Goal: Transaction & Acquisition: Purchase product/service

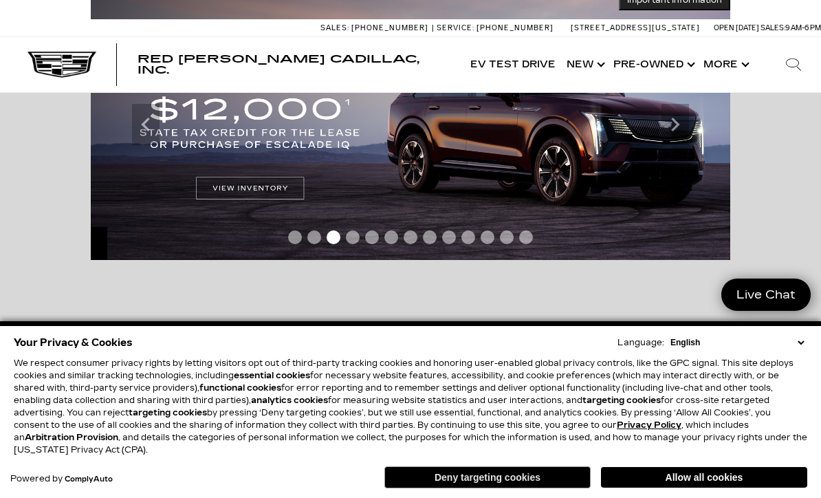
click at [532, 478] on button "Deny targeting cookies" at bounding box center [488, 477] width 206 height 22
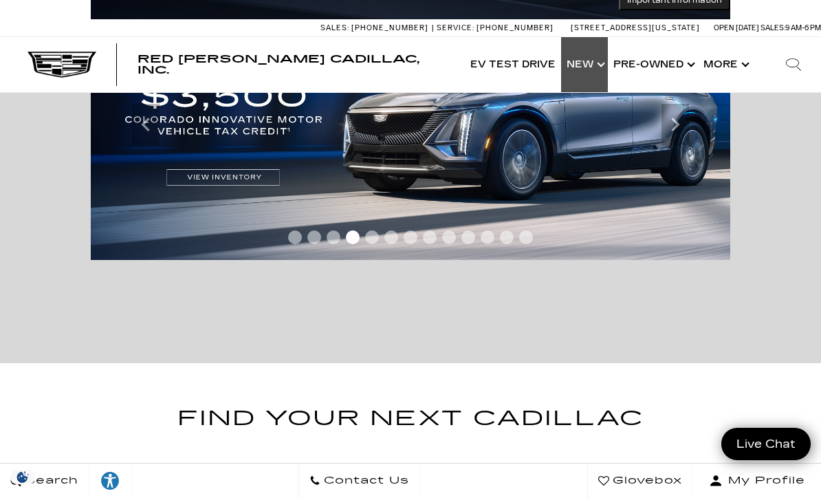
click at [594, 69] on link "Show New" at bounding box center [584, 64] width 47 height 55
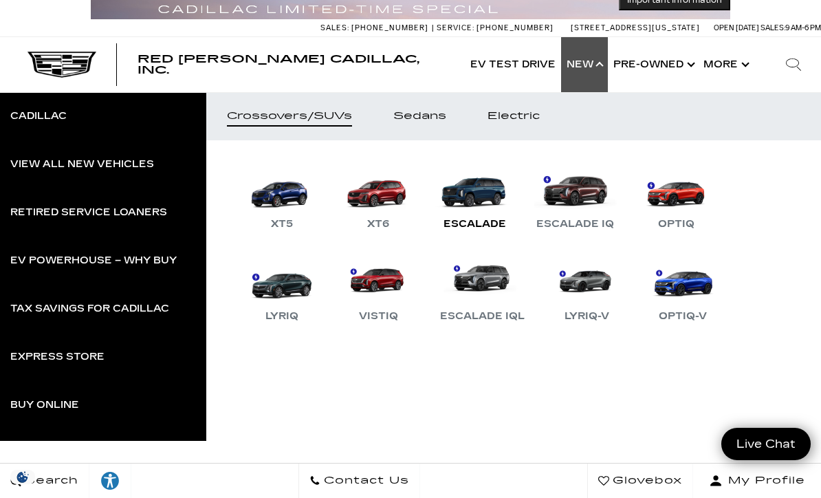
click at [483, 194] on link "Escalade" at bounding box center [474, 197] width 83 height 72
click at [483, 201] on link "Escalade" at bounding box center [474, 197] width 83 height 72
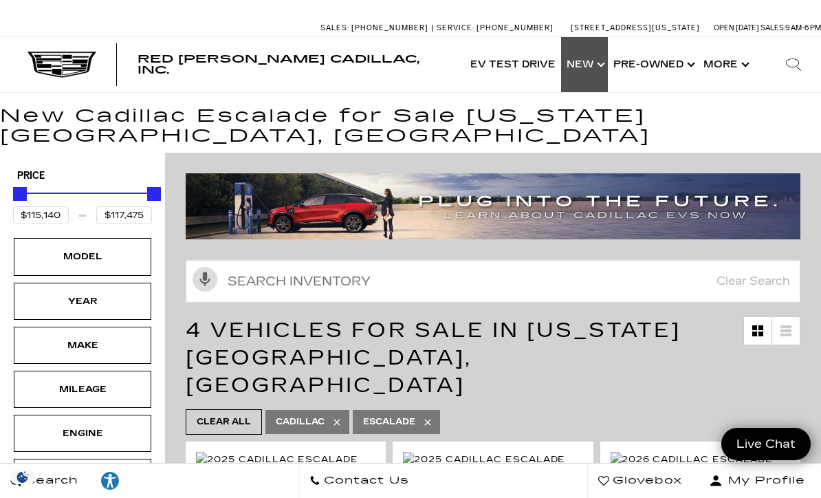
click at [593, 65] on link "Show New" at bounding box center [584, 64] width 47 height 55
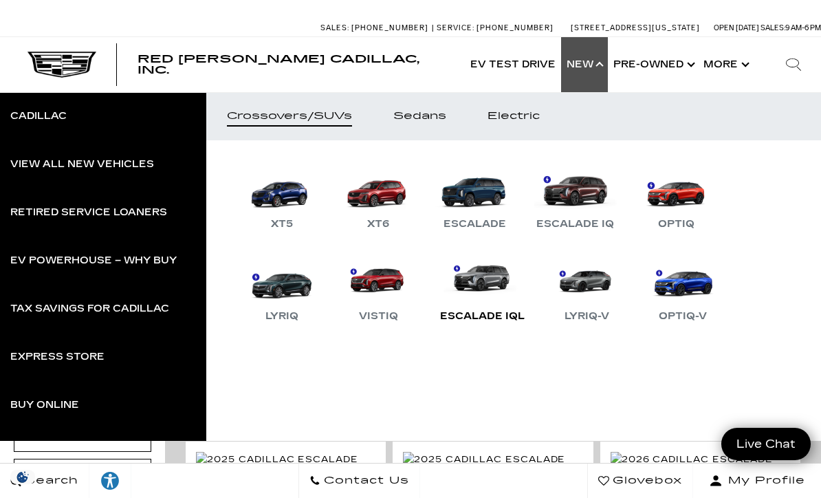
click at [490, 279] on link "Escalade IQL" at bounding box center [482, 289] width 98 height 72
click at [493, 321] on div "Escalade IQL" at bounding box center [482, 316] width 98 height 17
click at [489, 280] on link "Escalade IQL" at bounding box center [482, 289] width 98 height 72
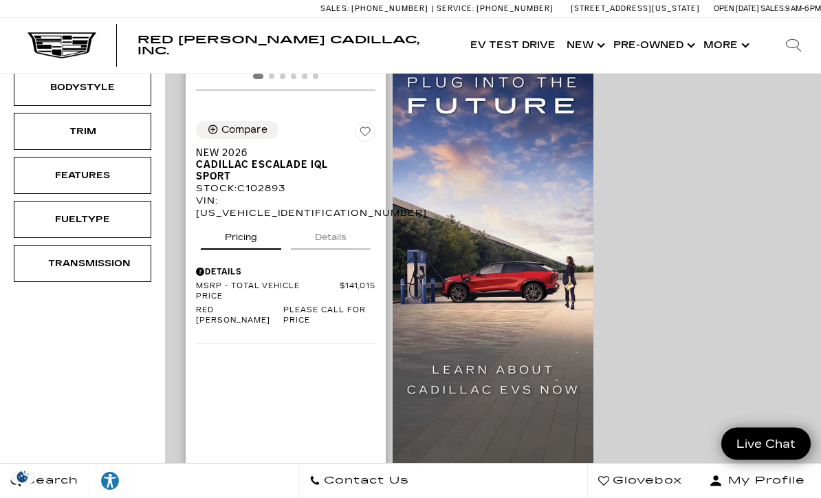
scroll to position [374, 0]
click at [314, 482] on link "Customize Payments" at bounding box center [286, 500] width 180 height 37
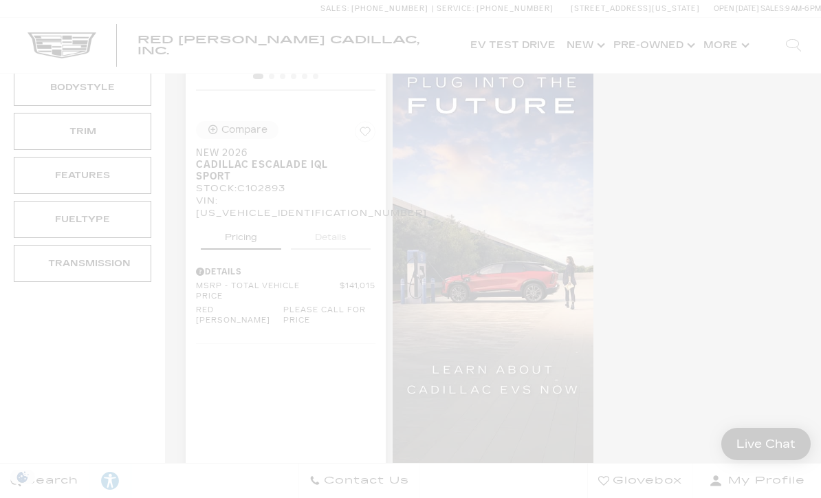
scroll to position [374, 0]
